Goal: Transaction & Acquisition: Purchase product/service

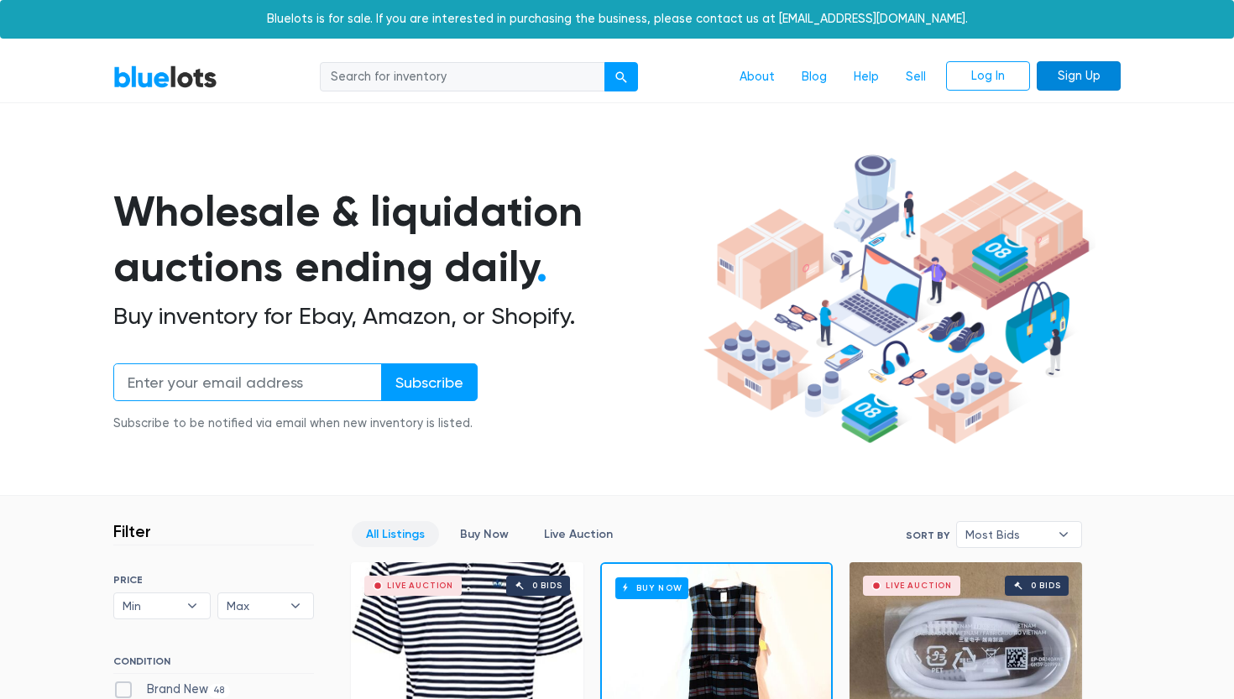
type input "[EMAIL_ADDRESS][DOMAIN_NAME]"
click at [1067, 89] on link "Sign Up" at bounding box center [1079, 76] width 84 height 30
click at [1008, 77] on link "Log In" at bounding box center [988, 76] width 84 height 30
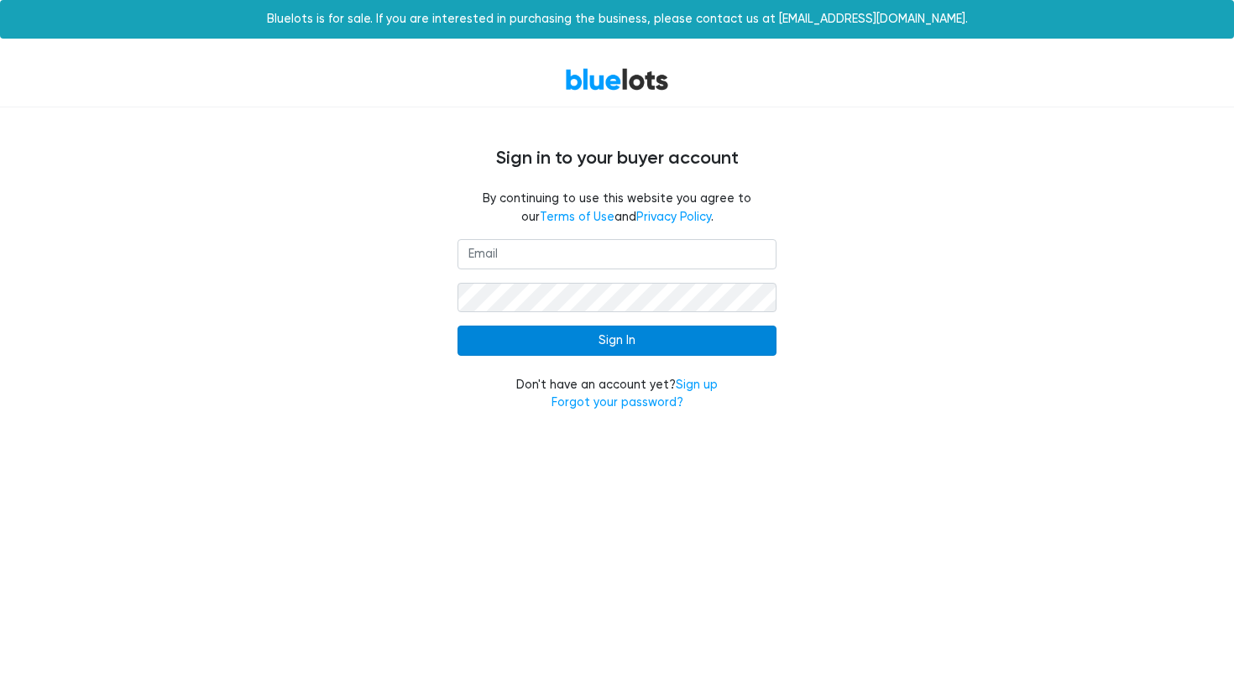
type input "[EMAIL_ADDRESS][DOMAIN_NAME]"
click at [601, 355] on input "Sign In" at bounding box center [616, 341] width 319 height 30
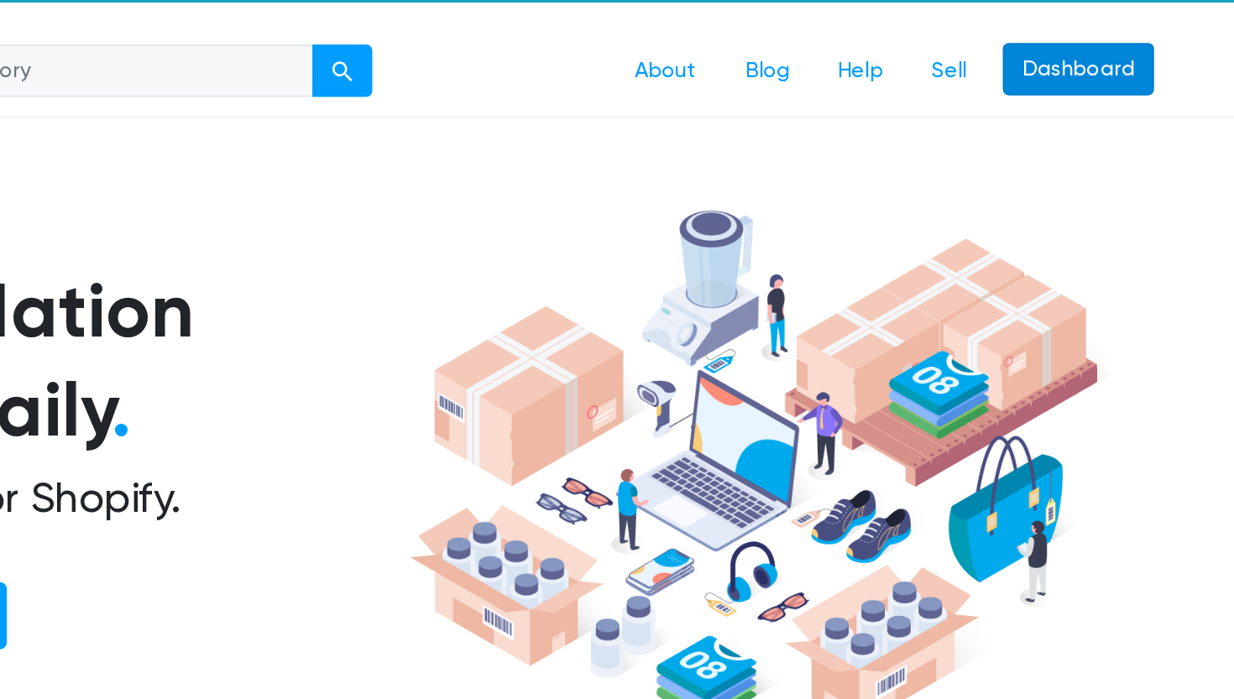
type input "[EMAIL_ADDRESS][DOMAIN_NAME]"
click at [1075, 71] on link "Dashboard" at bounding box center [1078, 76] width 85 height 30
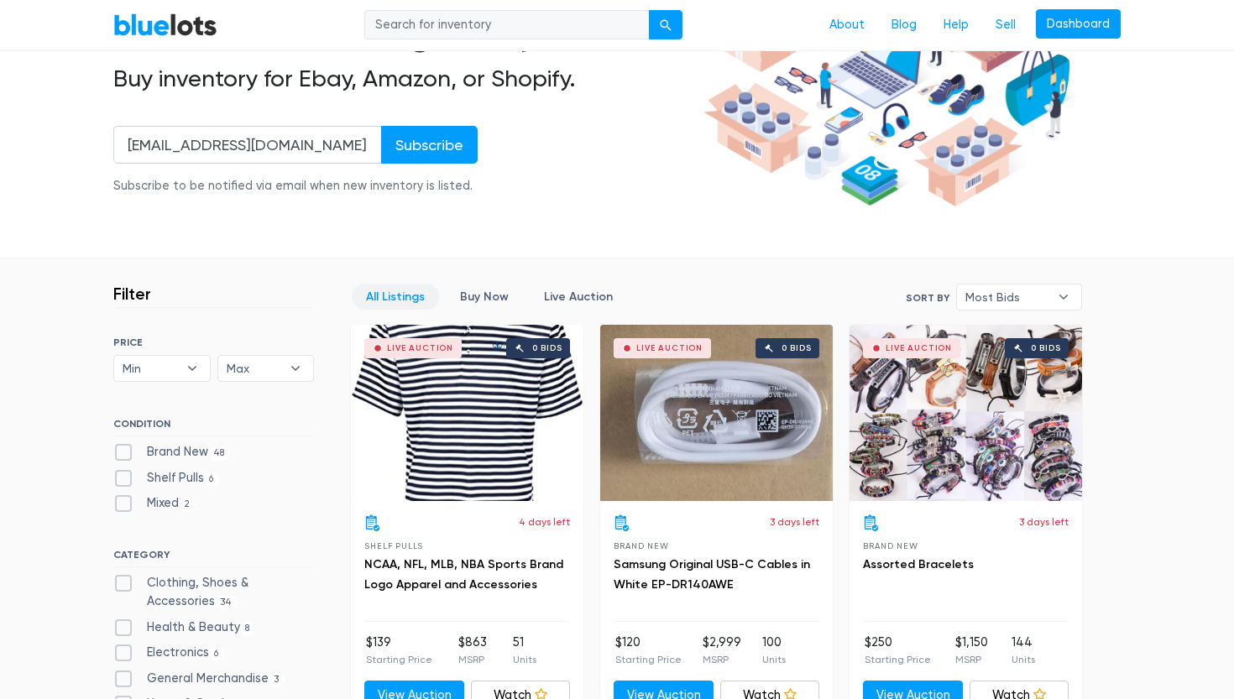
scroll to position [274, 0]
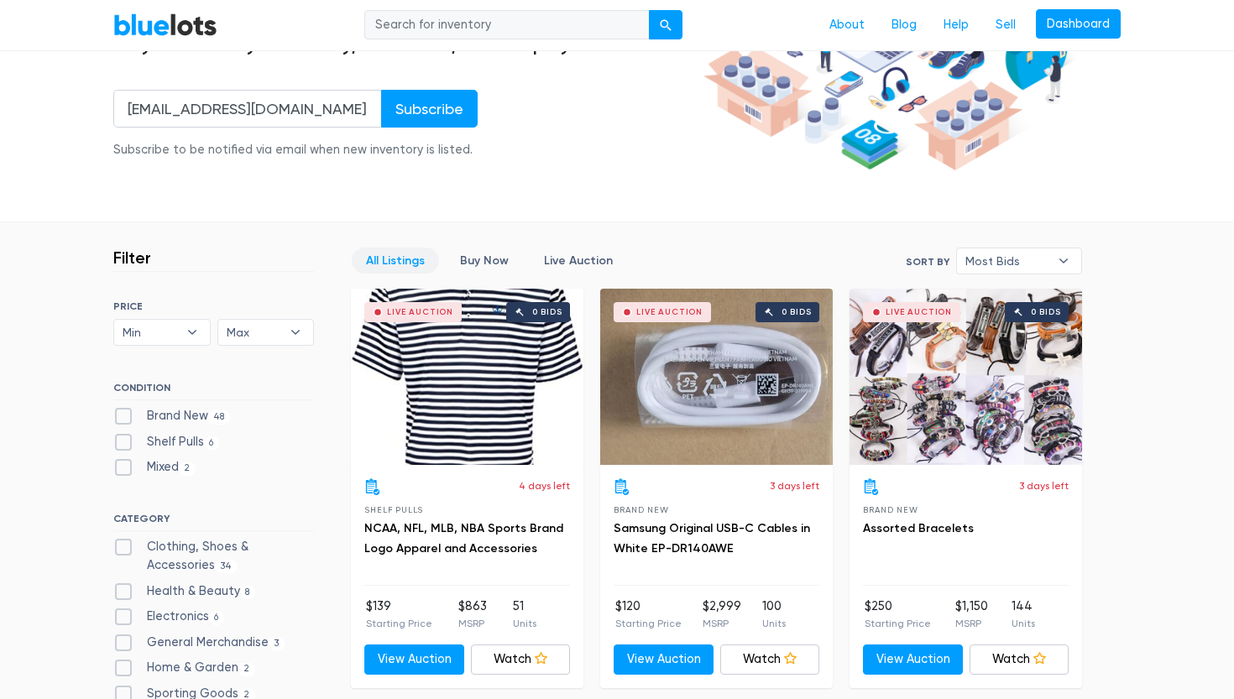
click at [123, 588] on label "Health & Beauty 8" at bounding box center [184, 592] width 142 height 18
click at [123, 588] on Beauty"] "Health & Beauty 8" at bounding box center [118, 588] width 11 height 11
checkbox Beauty"] "true"
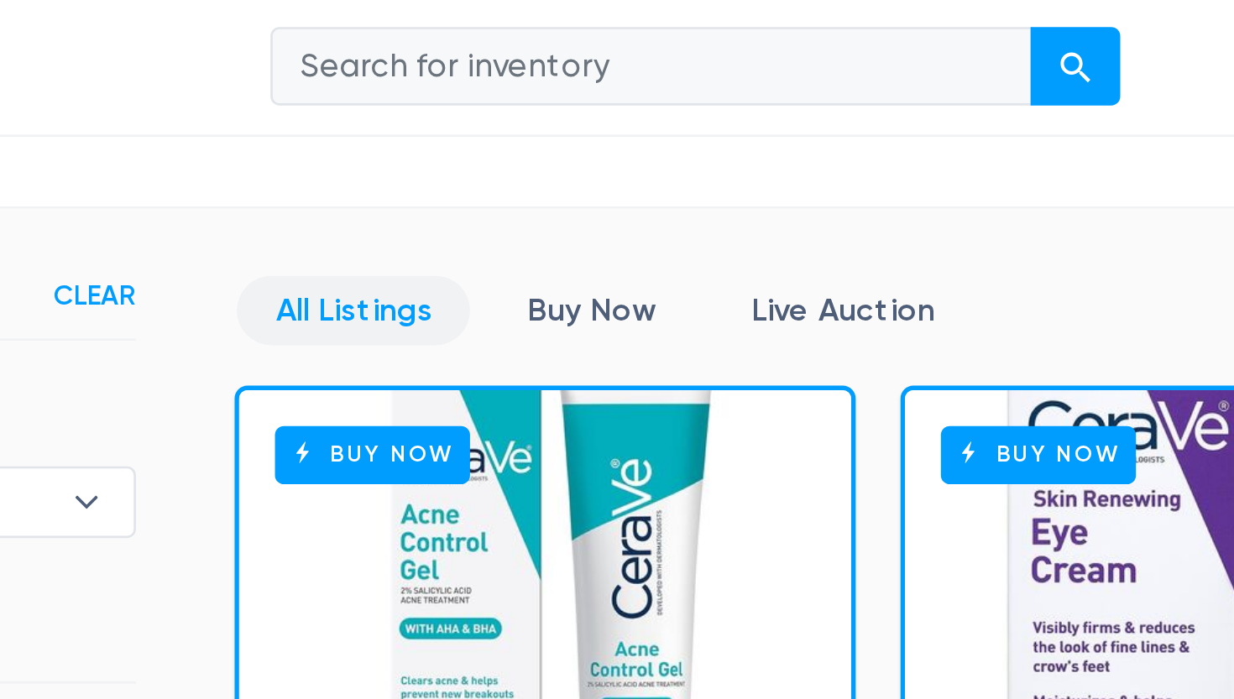
scroll to position [306, 0]
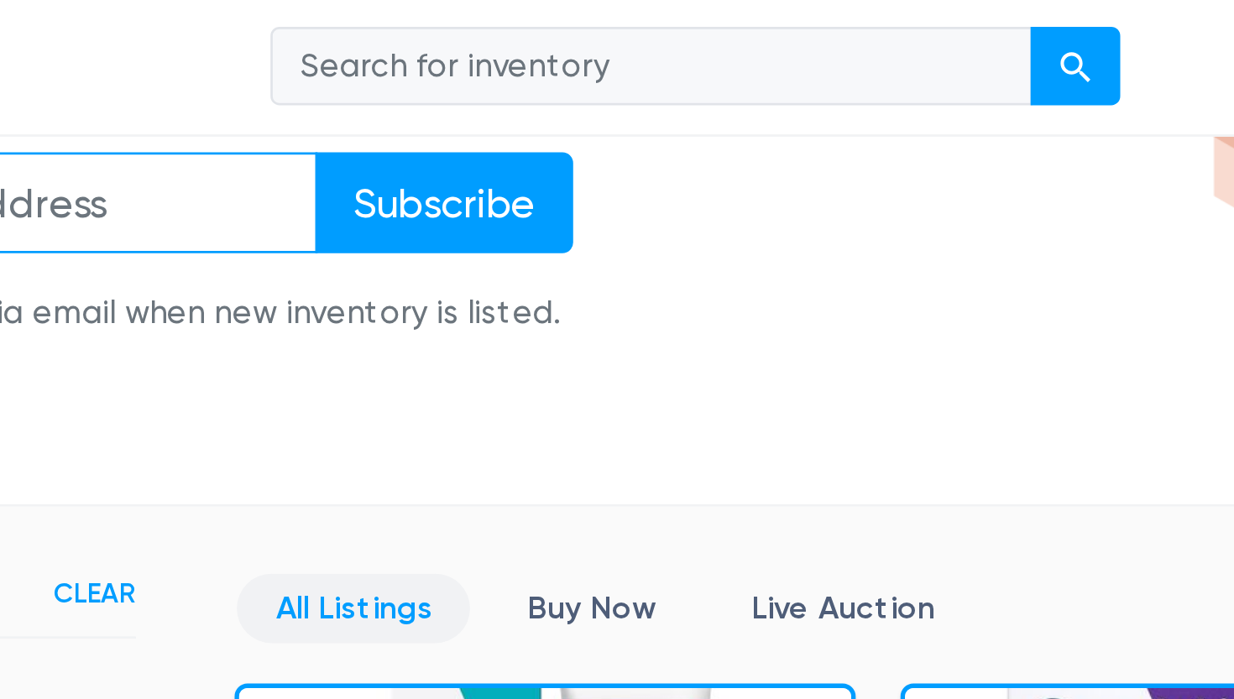
type input "rrriveramos@gmail.com"
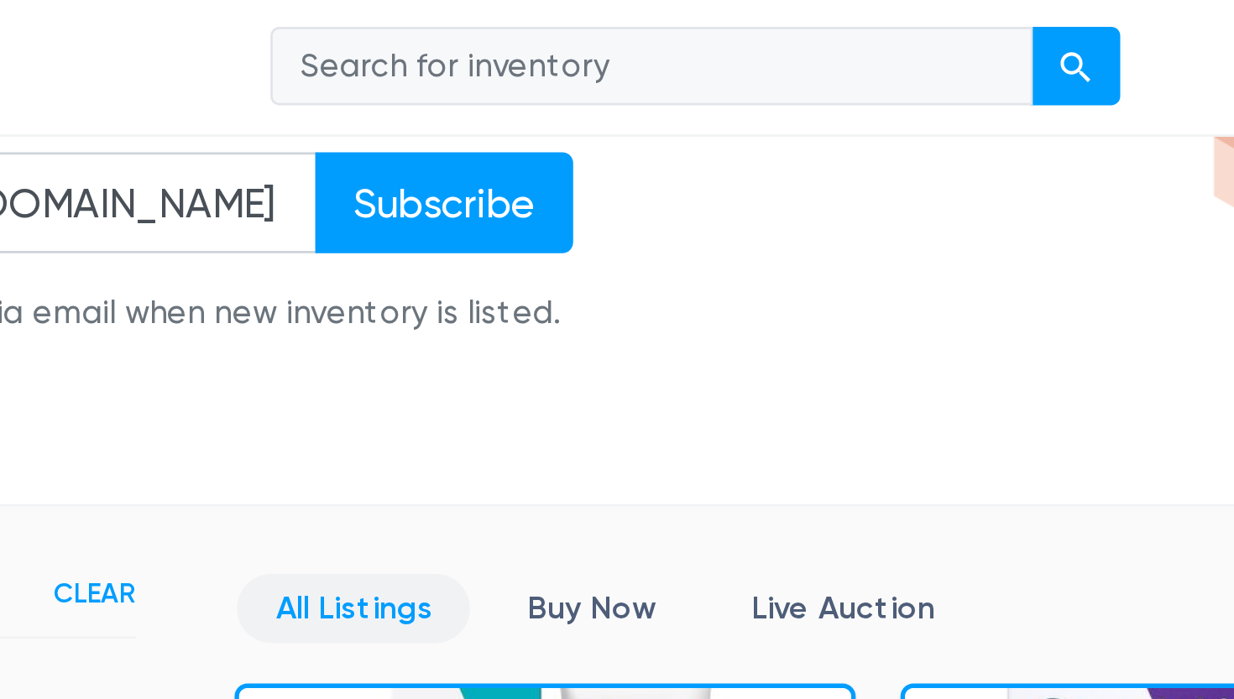
click at [452, 29] on input "search" at bounding box center [506, 25] width 285 height 30
click at [649, 10] on button "submit" at bounding box center [666, 25] width 34 height 30
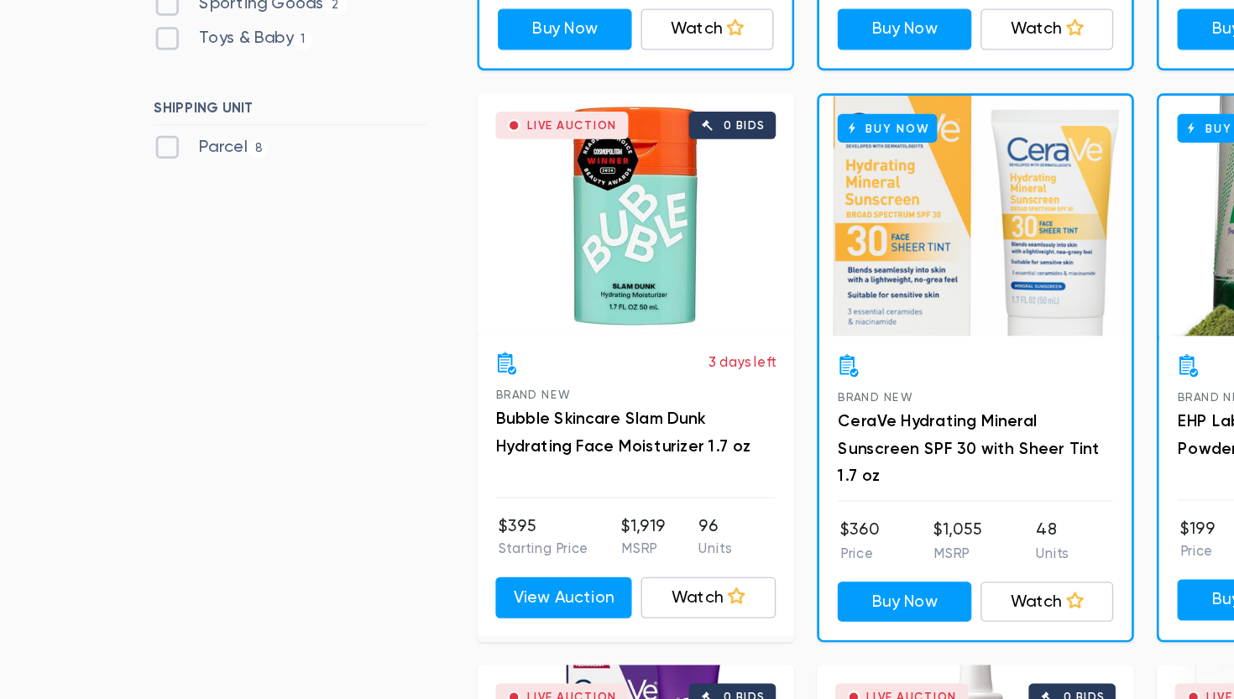
scroll to position [730, 0]
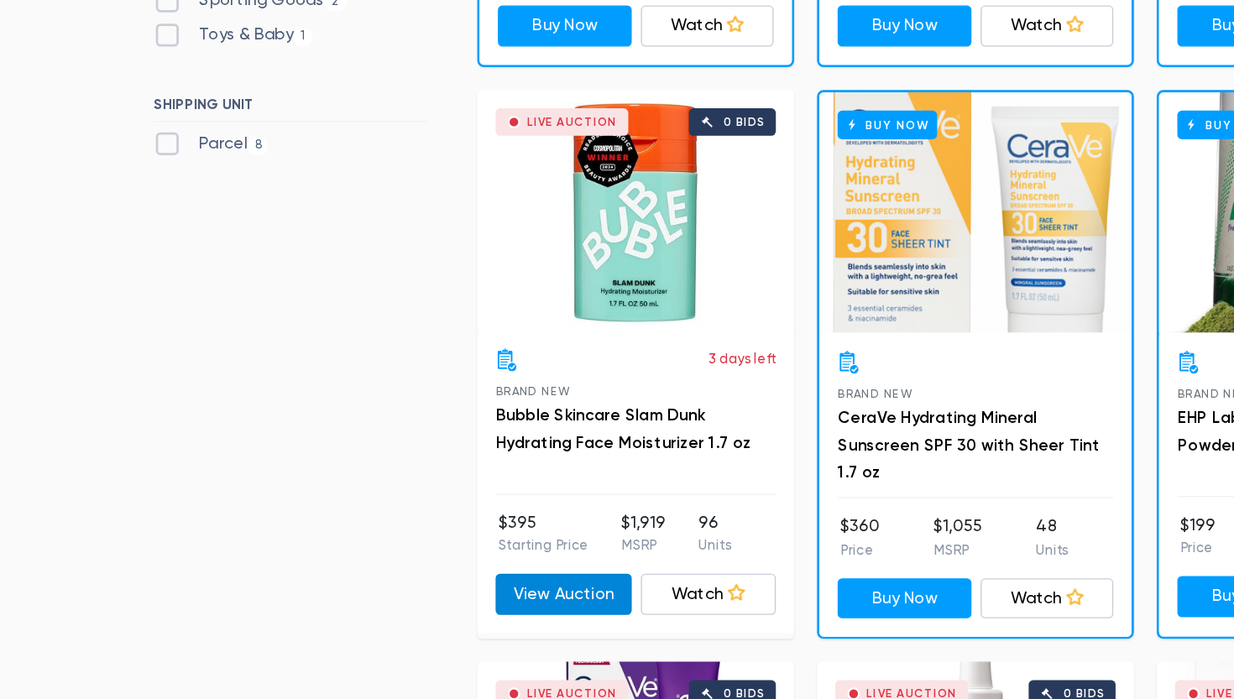
click at [410, 624] on link "View Auction" at bounding box center [414, 622] width 100 height 30
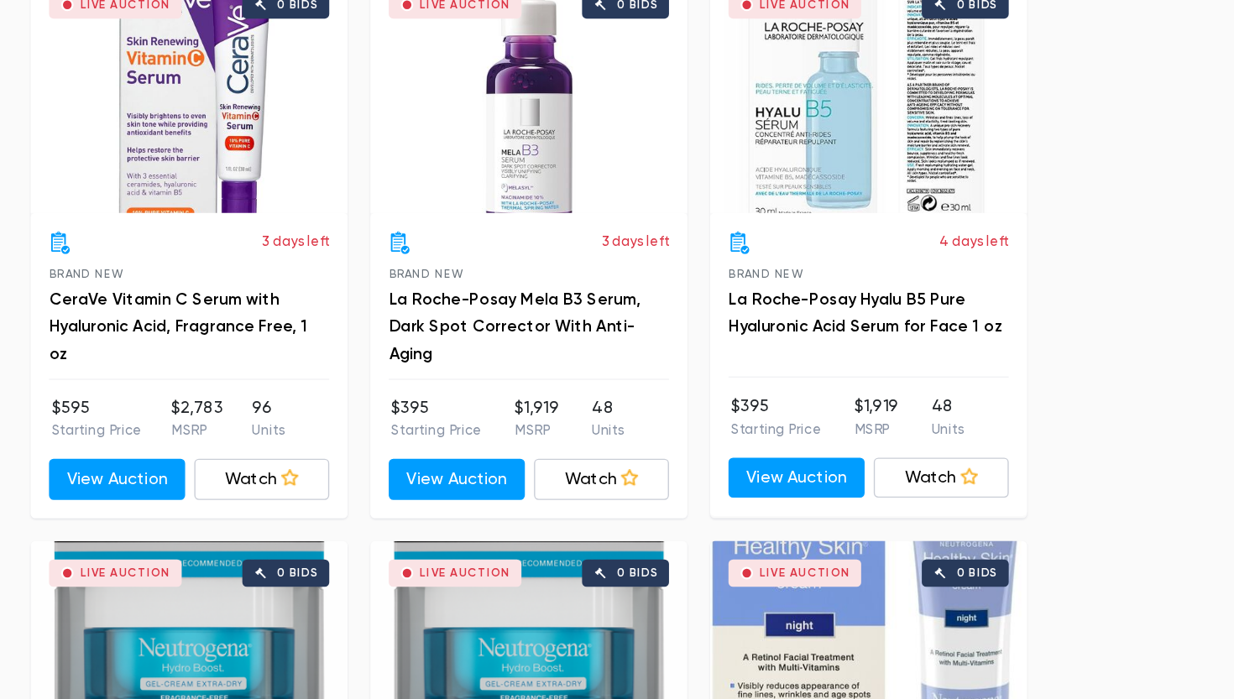
scroll to position [1246, 0]
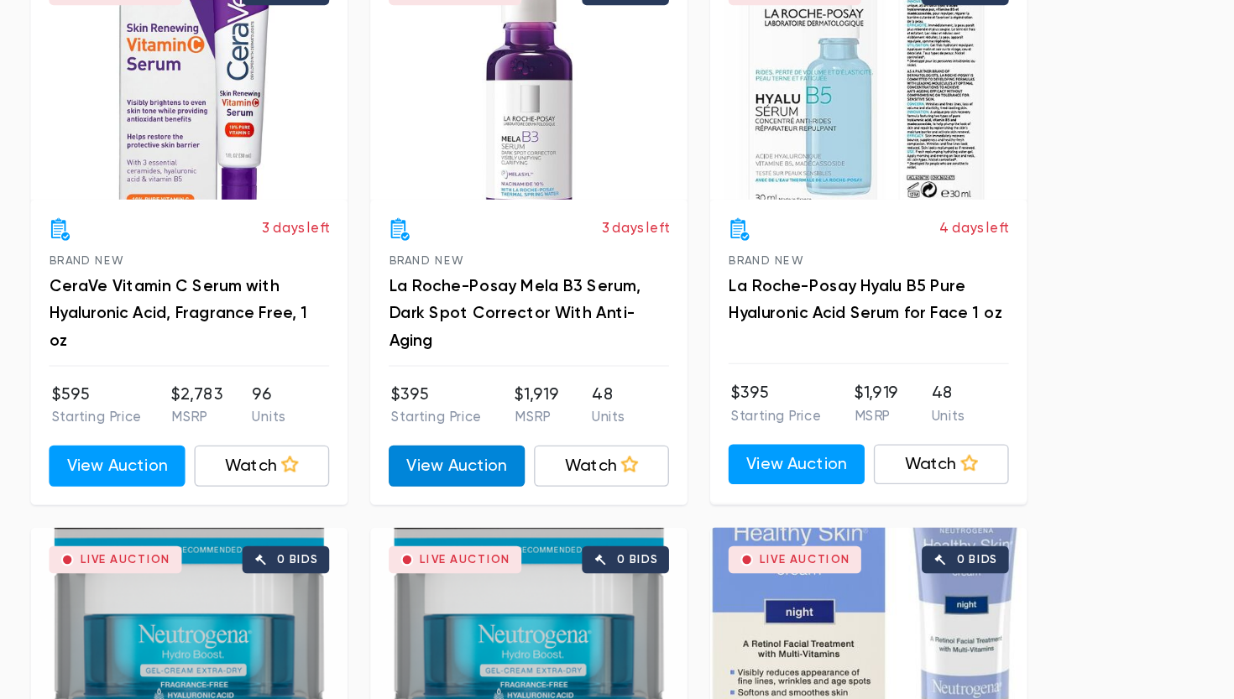
click at [666, 523] on link "View Auction" at bounding box center [664, 528] width 100 height 30
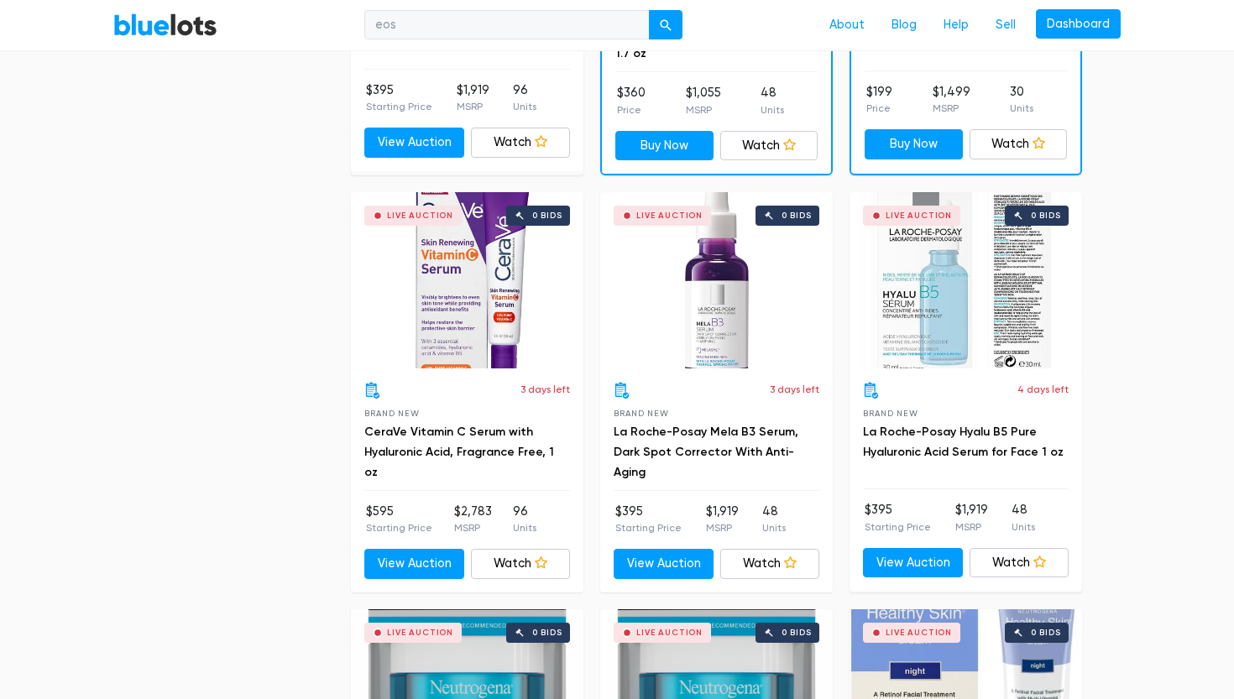
scroll to position [1208, 0]
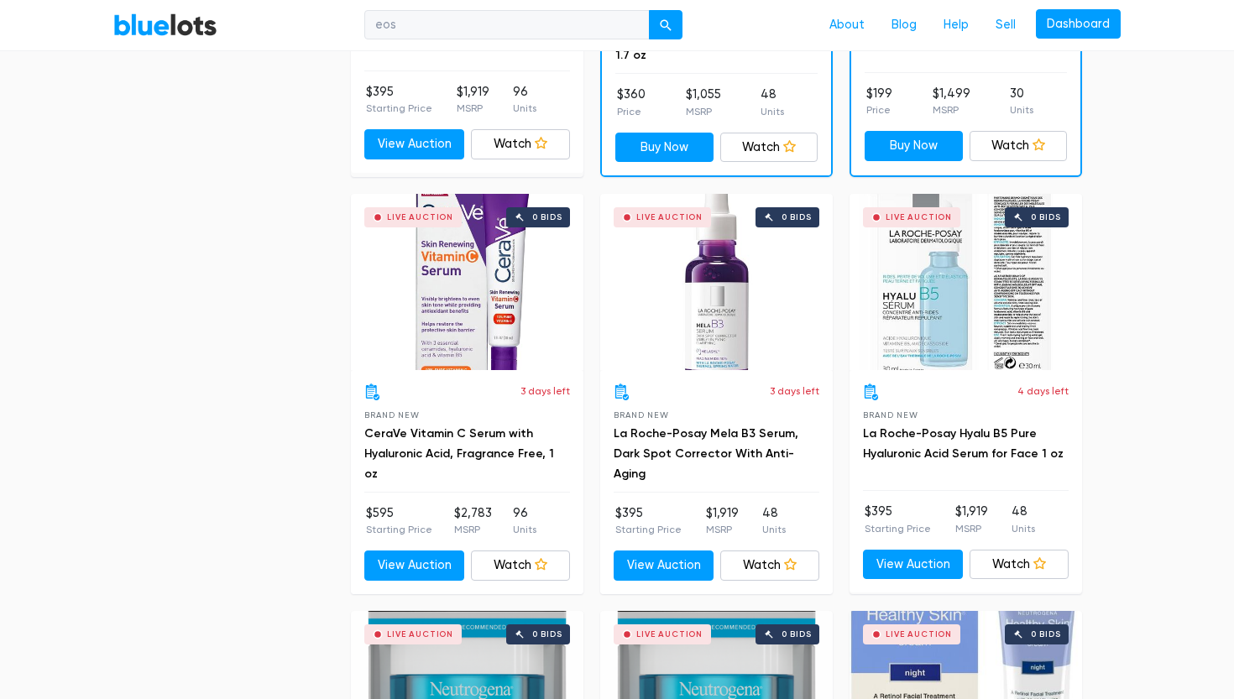
click at [709, 297] on div "Live Auction 0 bids" at bounding box center [716, 282] width 233 height 176
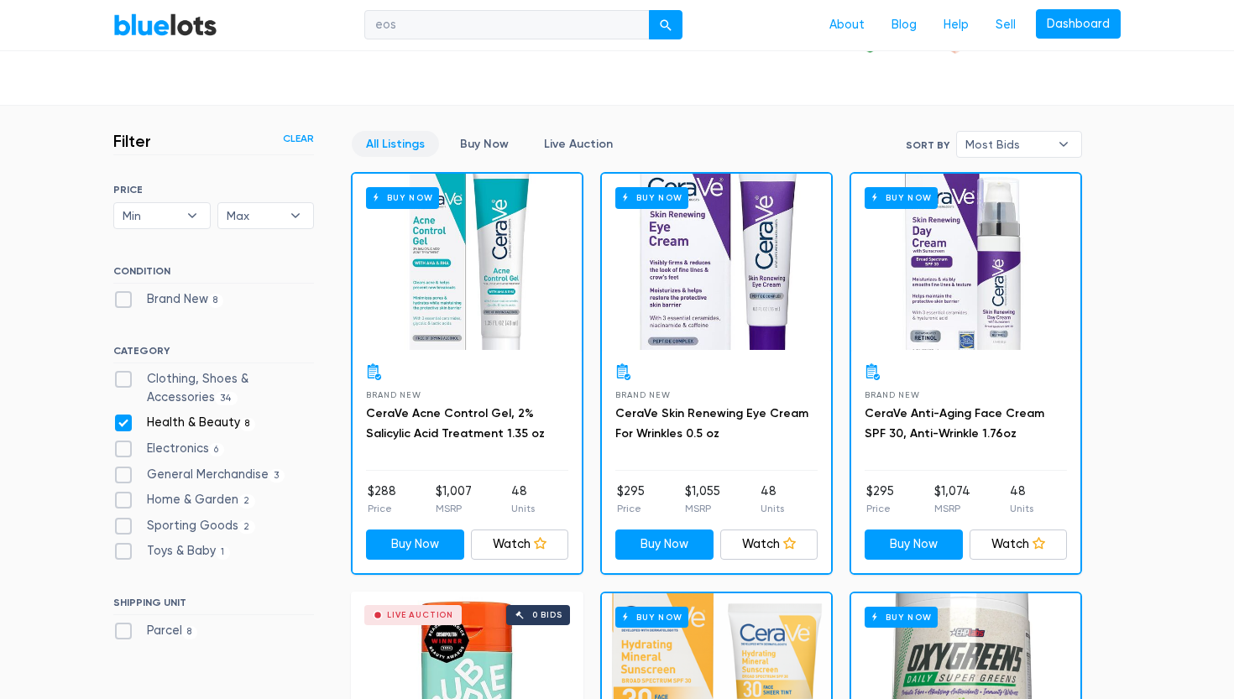
scroll to position [0, 0]
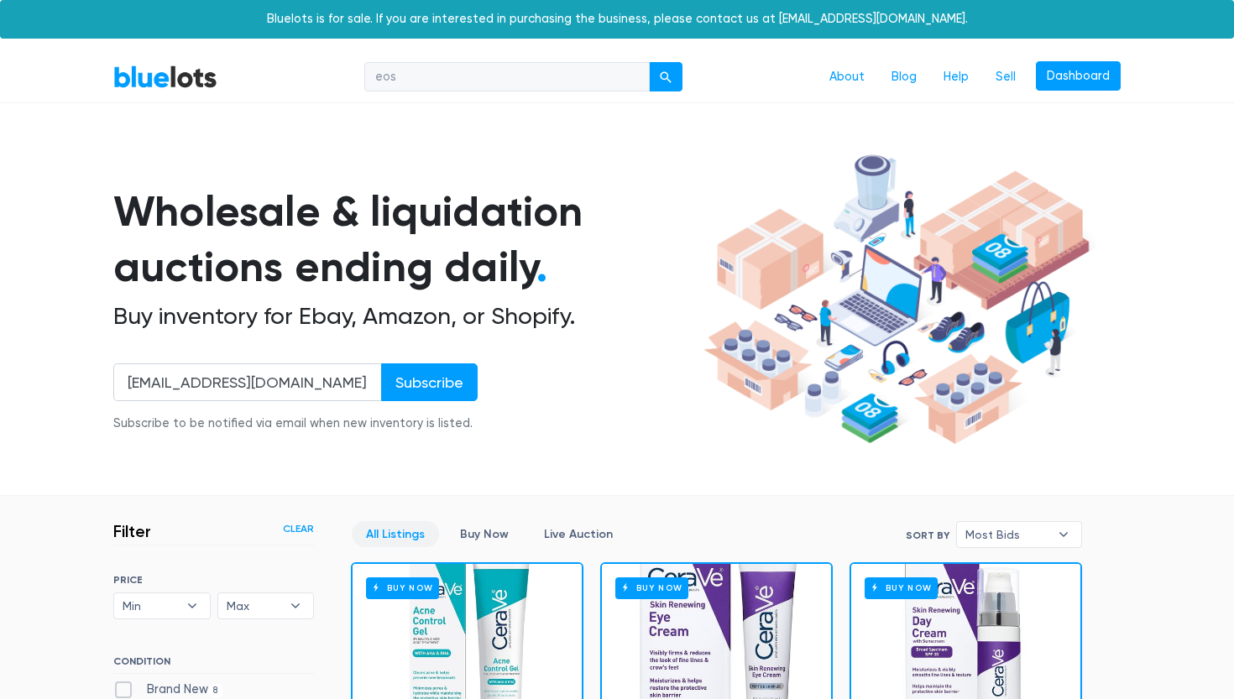
click at [435, 76] on input "eos" at bounding box center [506, 77] width 285 height 30
click at [588, 85] on input "eos" at bounding box center [506, 77] width 285 height 30
type input "e"
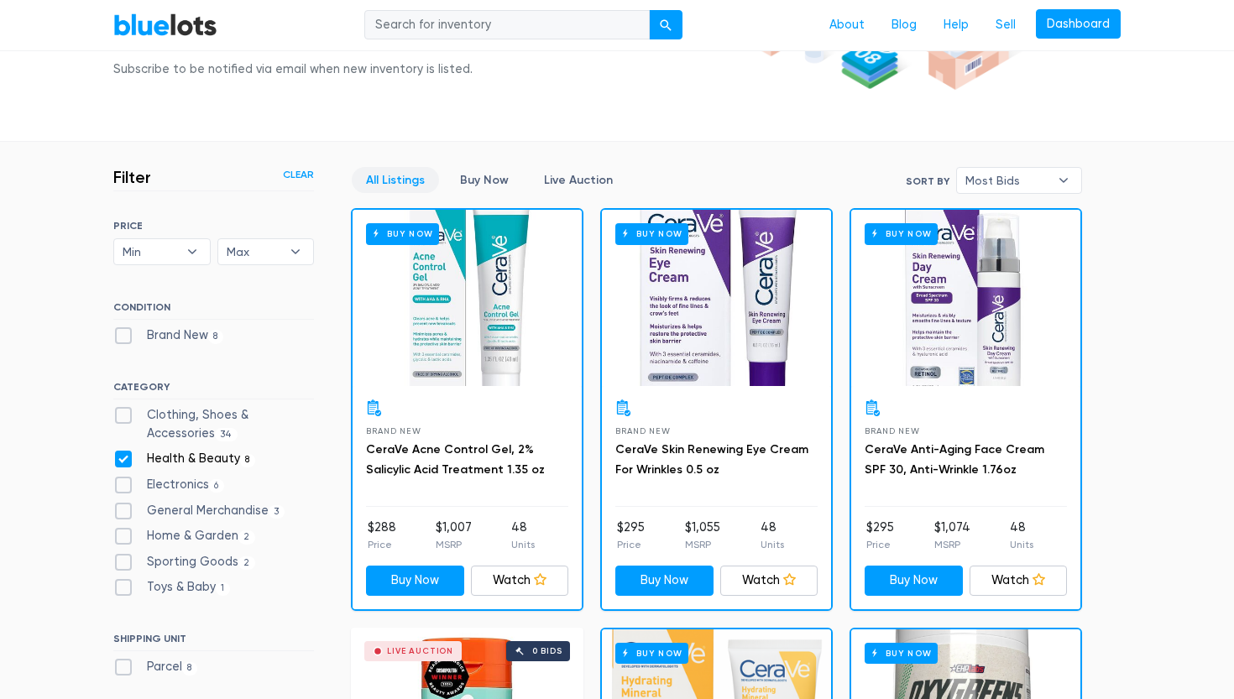
scroll to position [495, 0]
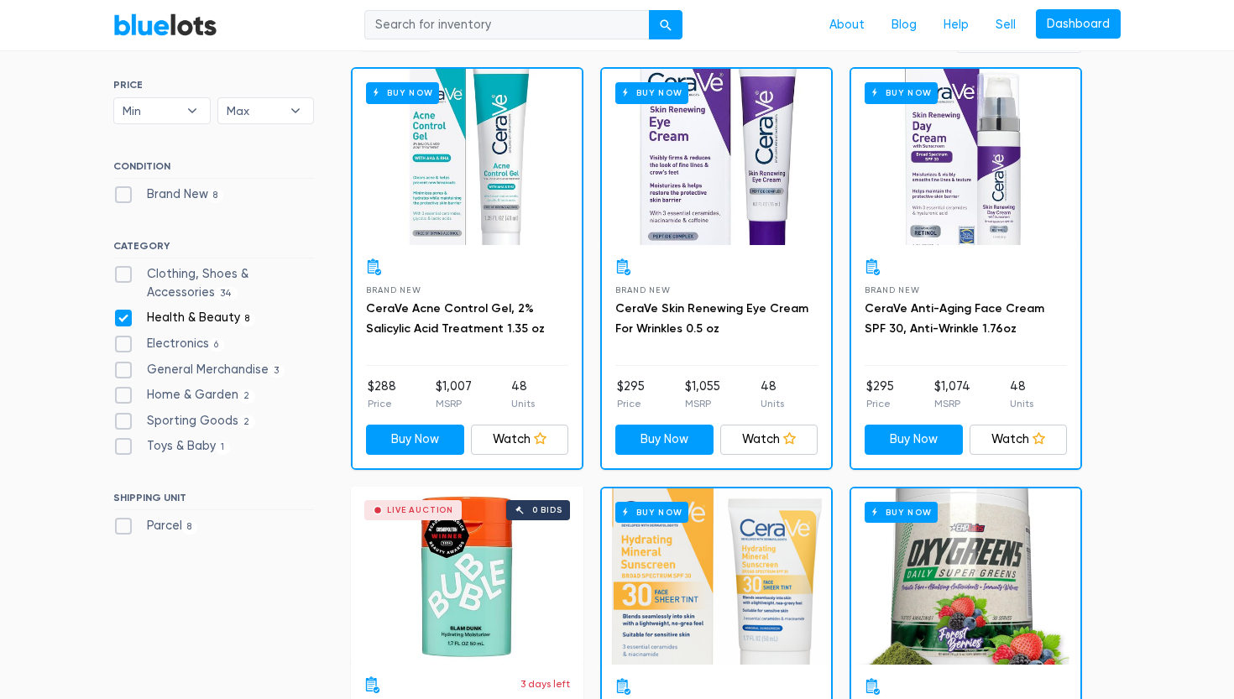
click at [124, 314] on label "Health & Beauty 8" at bounding box center [184, 318] width 142 height 18
click at [124, 314] on Beauty"] "Health & Beauty 8" at bounding box center [118, 314] width 11 height 11
checkbox Beauty"] "false"
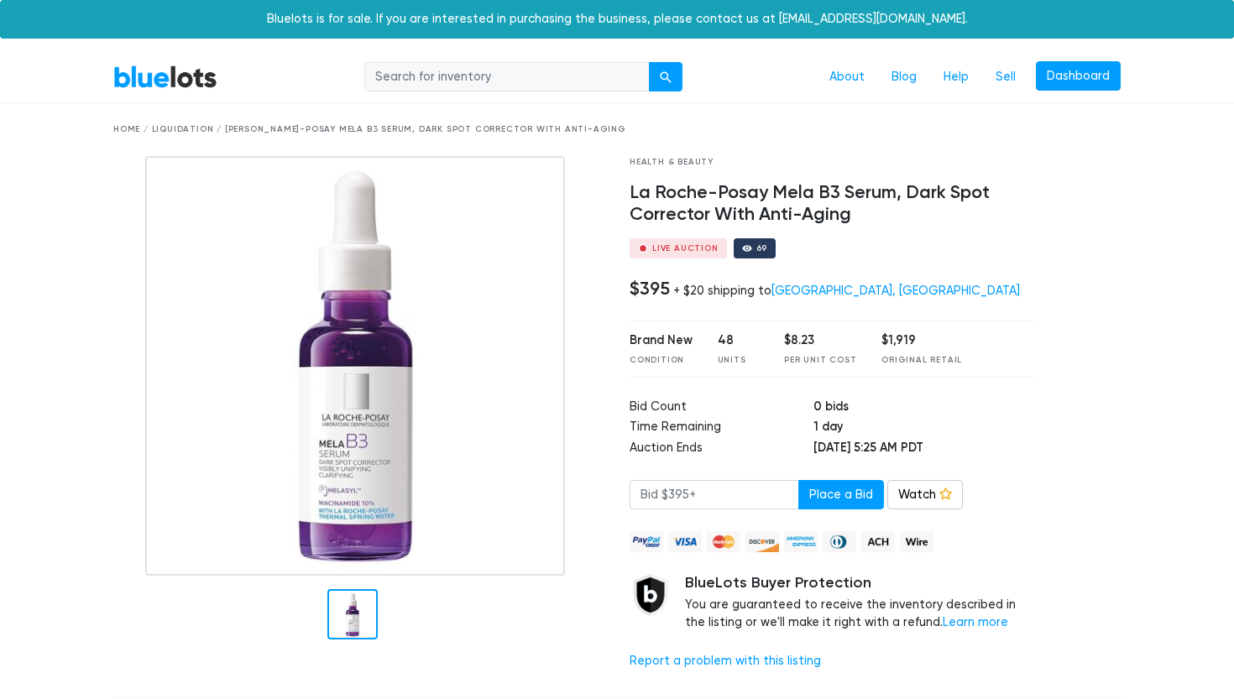
click at [690, 205] on h4 "La Roche-Posay Mela B3 Serum, Dark Spot Corrector With Anti-Aging" at bounding box center [832, 204] width 405 height 44
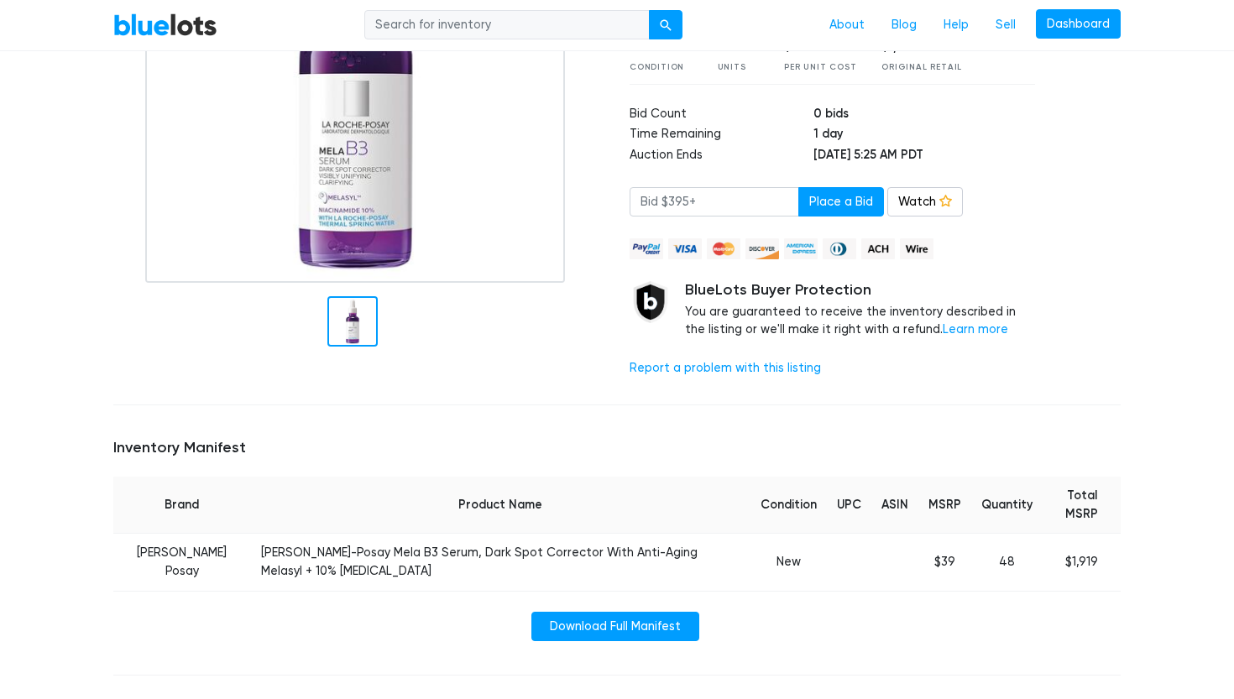
scroll to position [601, 0]
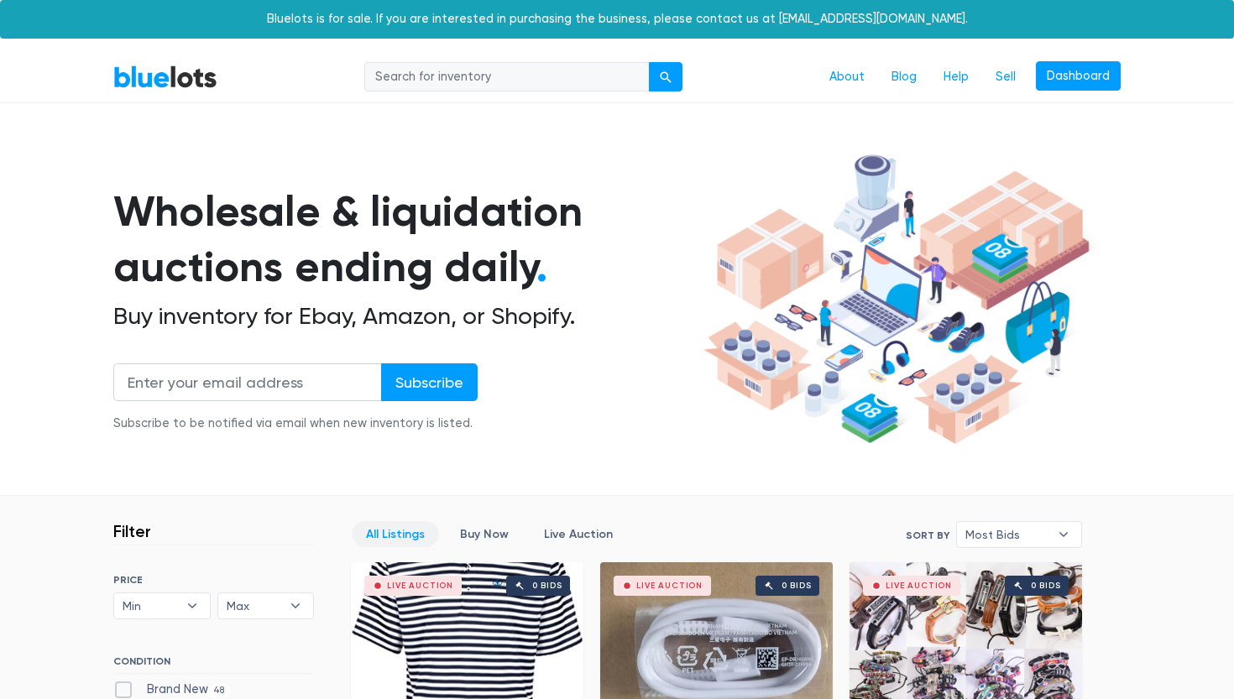
scroll to position [452, 0]
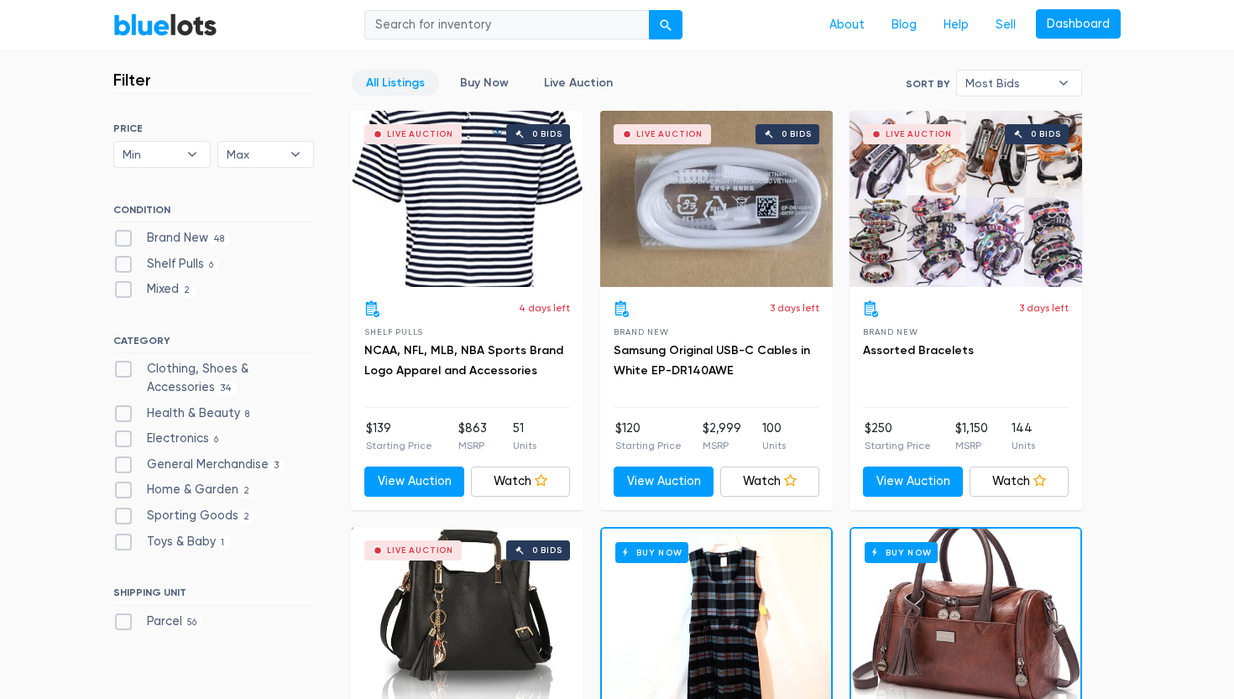
type input "rrriveramos@gmail.com"
click at [129, 438] on label "Electronics 6" at bounding box center [168, 439] width 111 height 18
click at [124, 438] on input "Electronics 6" at bounding box center [118, 435] width 11 height 11
checkbox input "true"
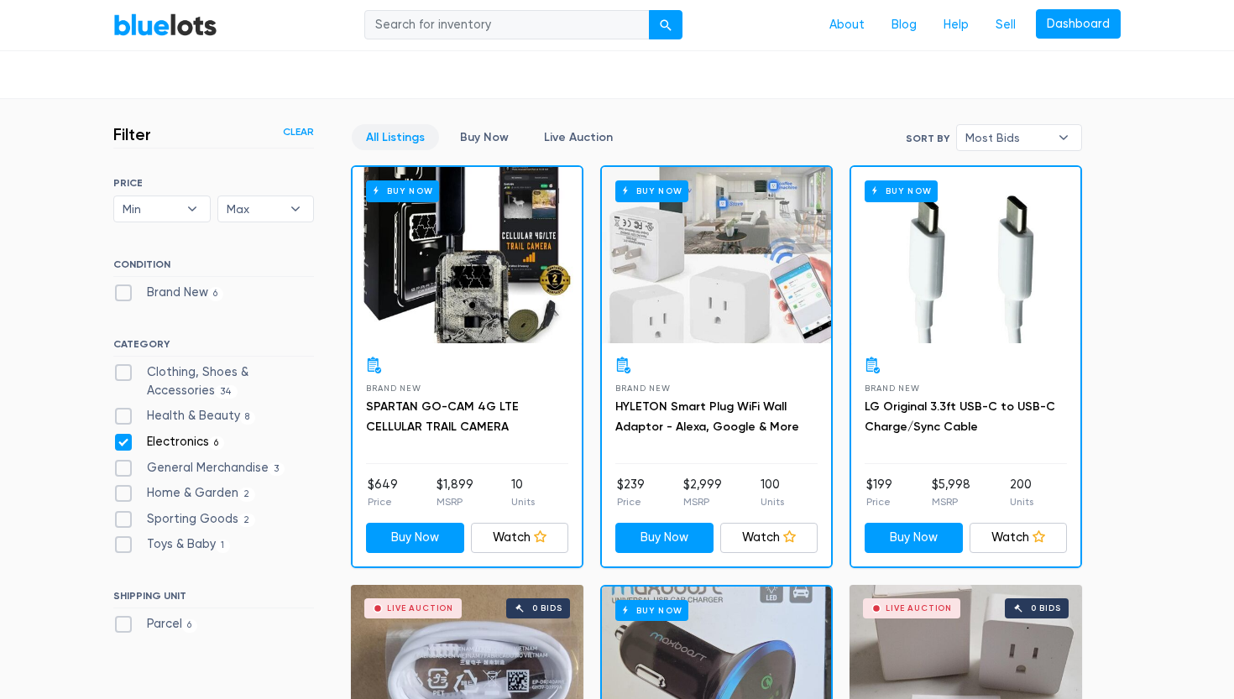
scroll to position [400, 0]
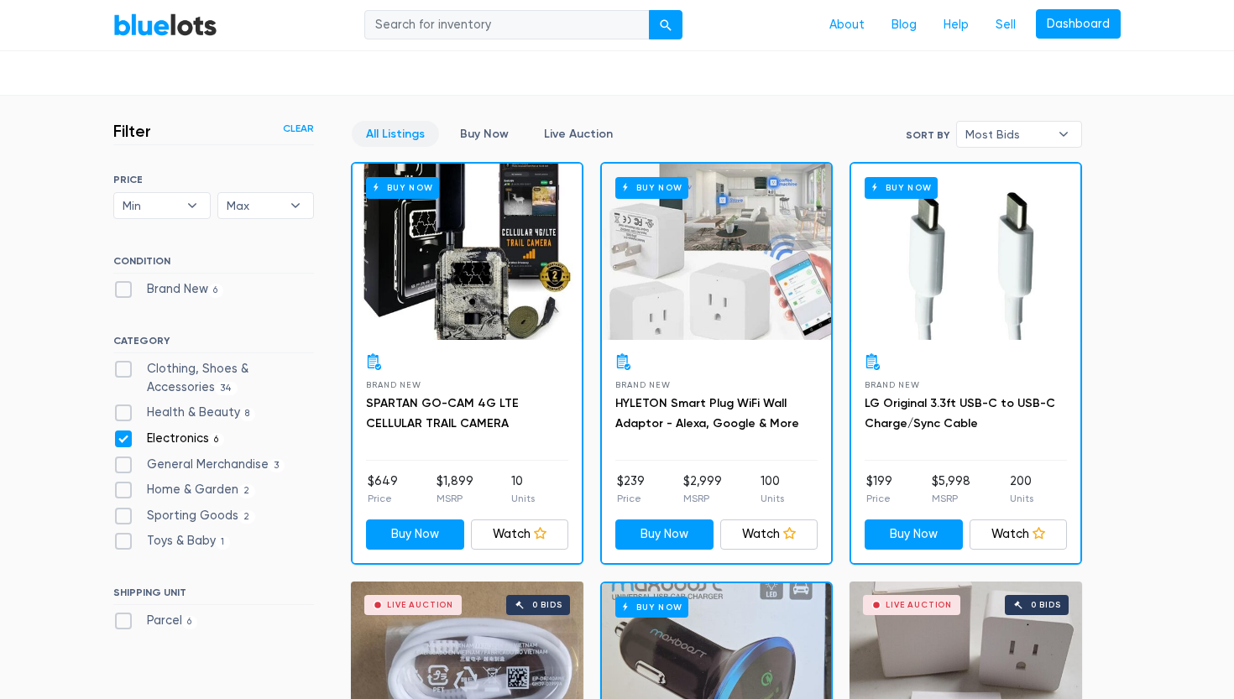
type input "rrriveramos@gmail.com"
click at [118, 414] on label "Health & Beauty 8" at bounding box center [184, 413] width 142 height 18
click at [118, 414] on Beauty"] "Health & Beauty 8" at bounding box center [118, 409] width 11 height 11
checkbox Beauty"] "true"
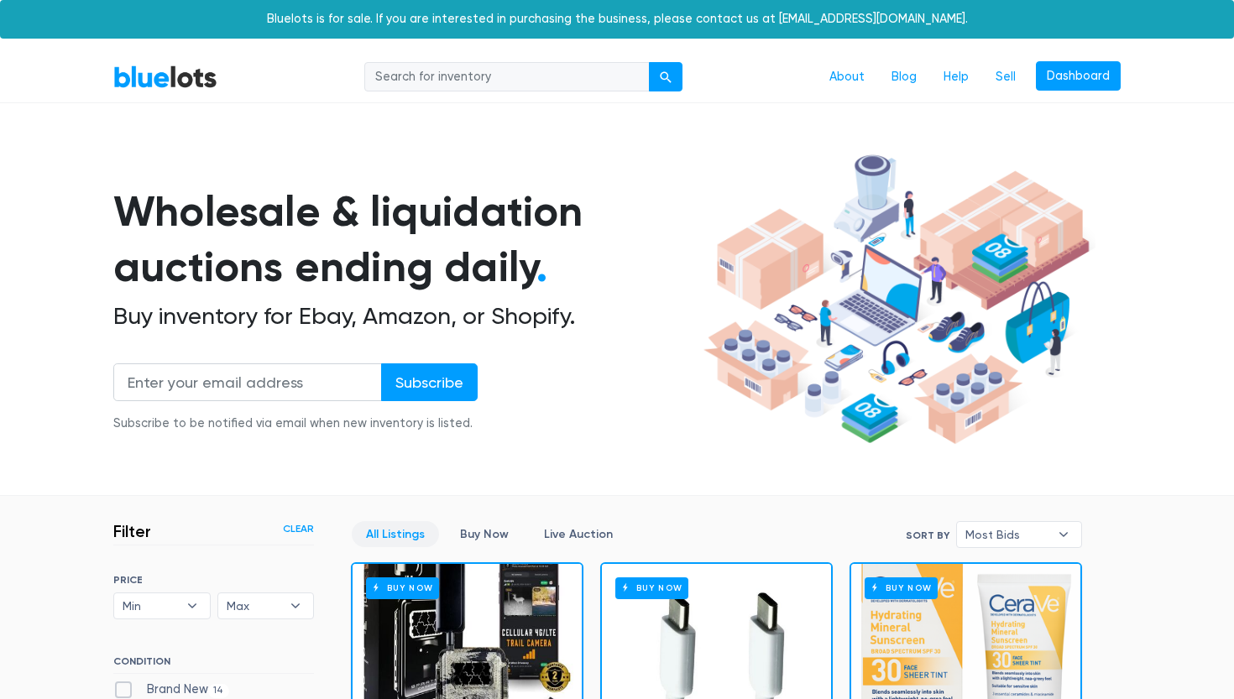
scroll to position [452, 0]
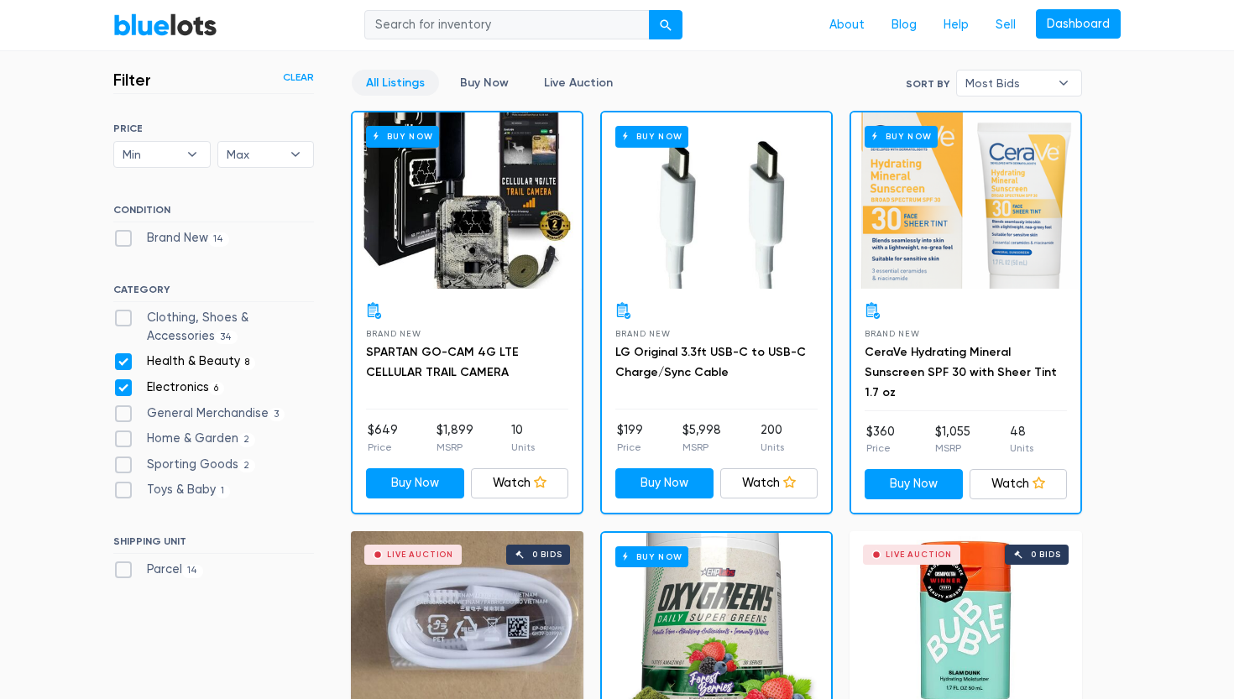
type input "[EMAIL_ADDRESS][DOMAIN_NAME]"
click at [121, 389] on label "Electronics 6" at bounding box center [168, 388] width 111 height 18
click at [121, 389] on input "Electronics 6" at bounding box center [118, 384] width 11 height 11
checkbox input "false"
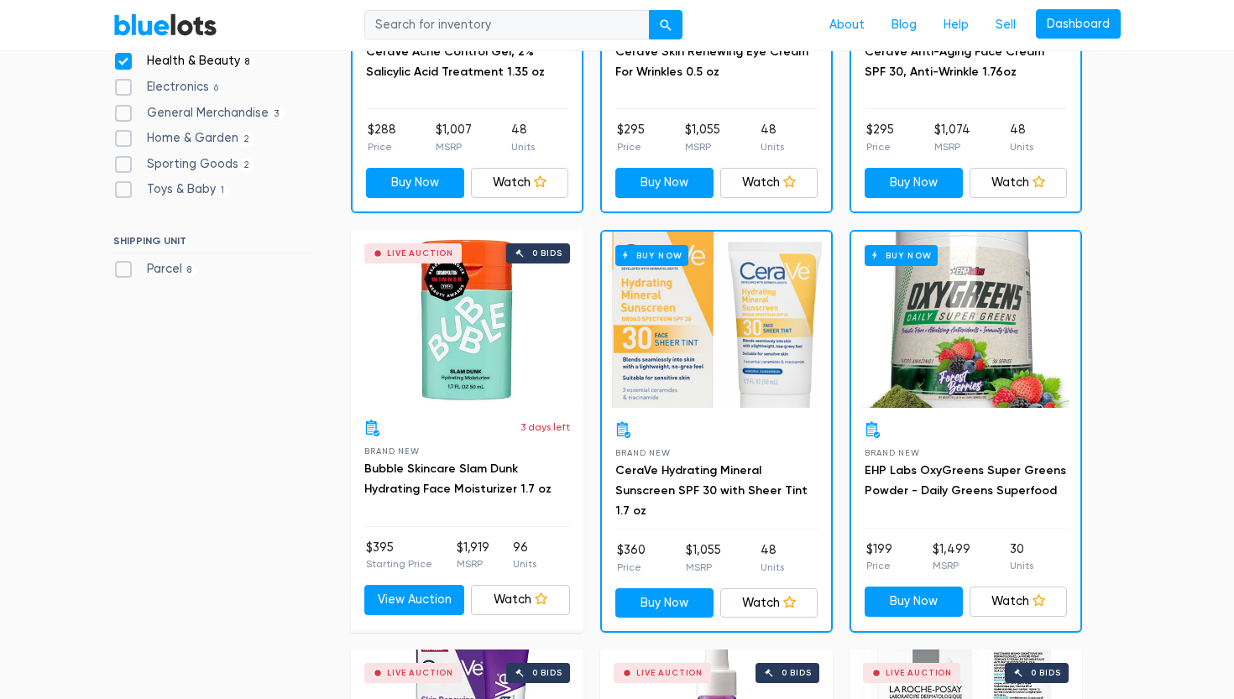
scroll to position [755, 0]
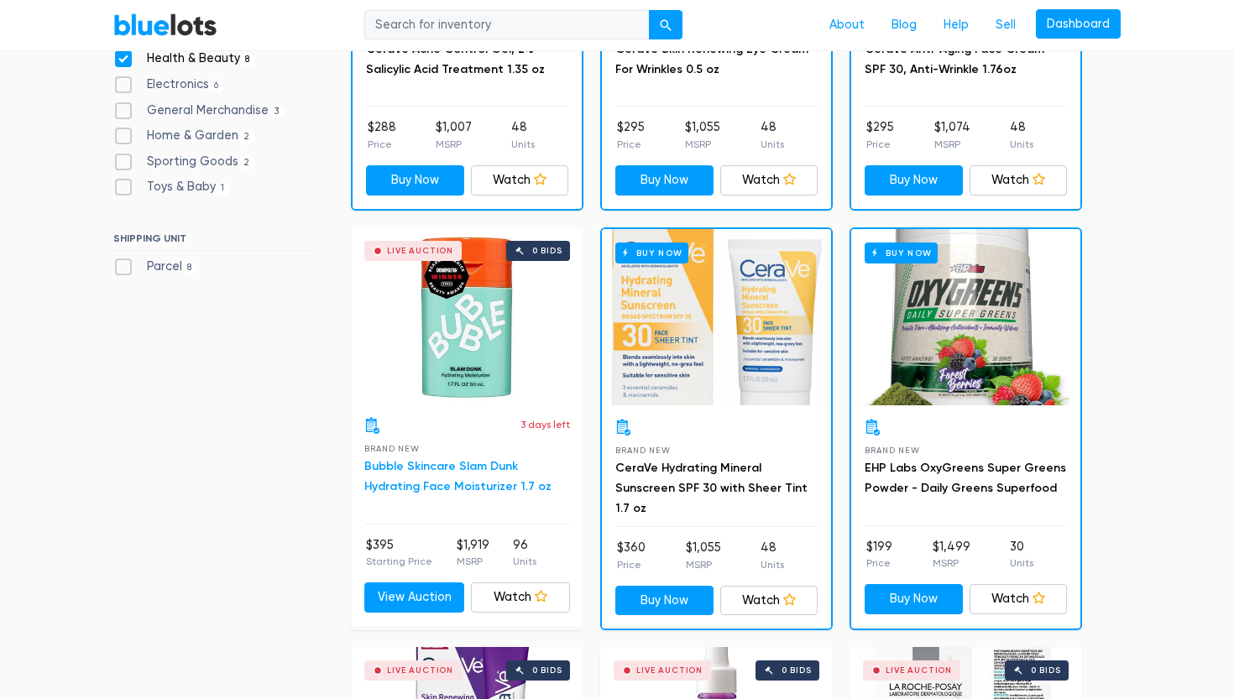
type input "rrriveramos@gmail.com"
click at [445, 468] on link "Bubble Skincare Slam Dunk Hydrating Face Moisturizer 1.7 oz" at bounding box center [457, 476] width 187 height 34
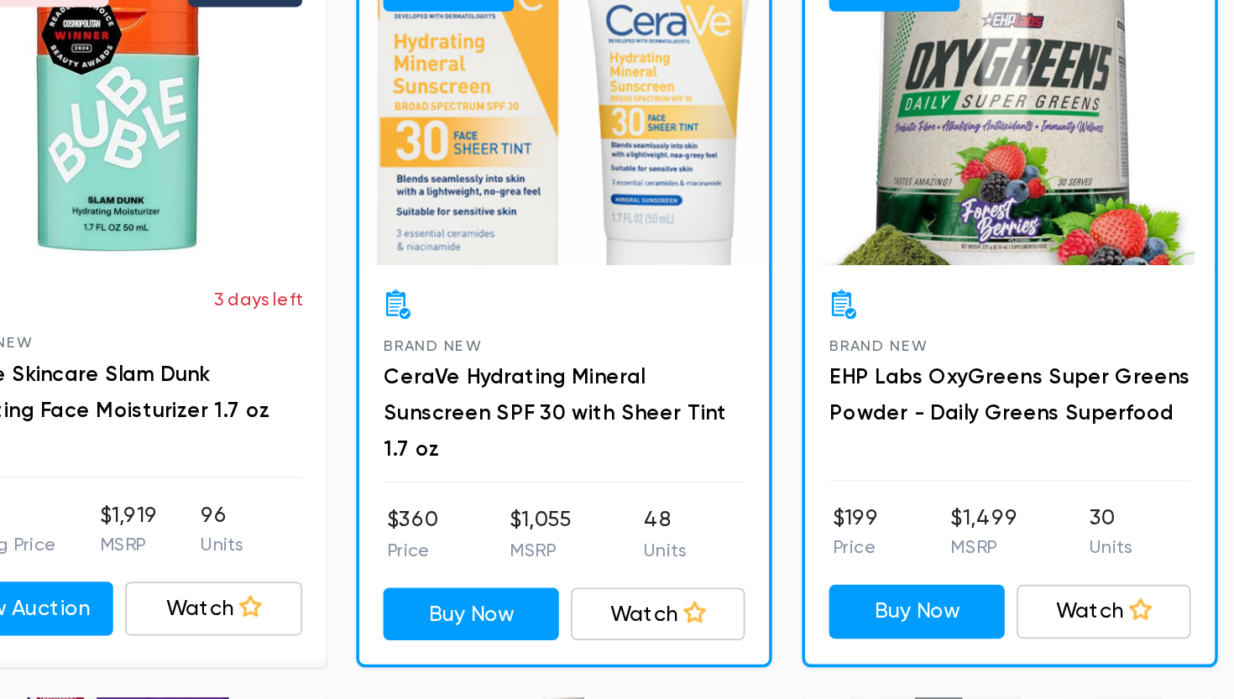
scroll to position [781, 0]
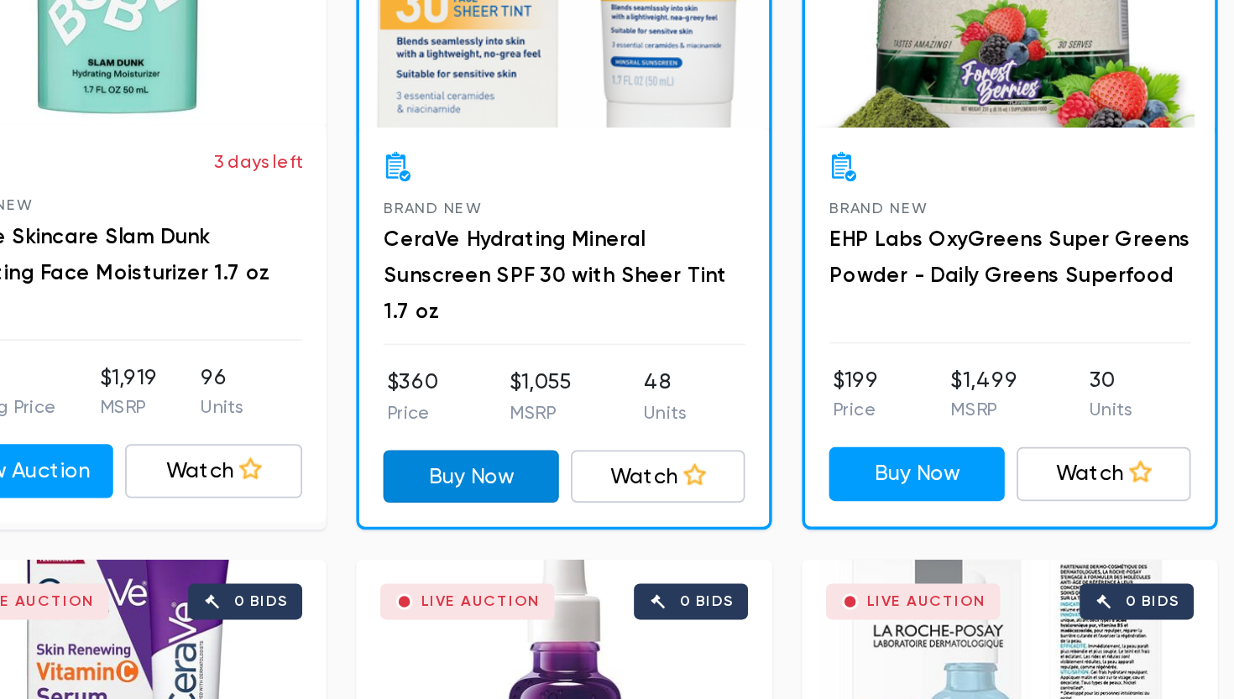
click at [661, 572] on link "Buy Now" at bounding box center [664, 574] width 98 height 30
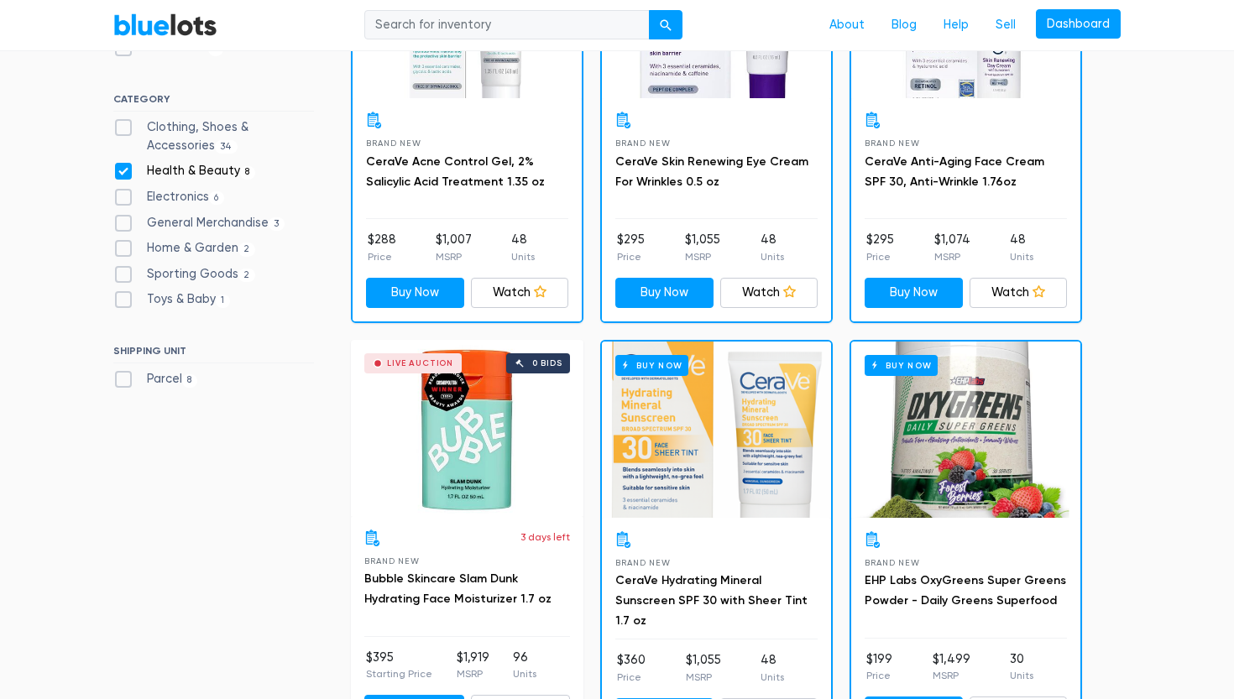
scroll to position [0, 0]
